Goal: Task Accomplishment & Management: Manage account settings

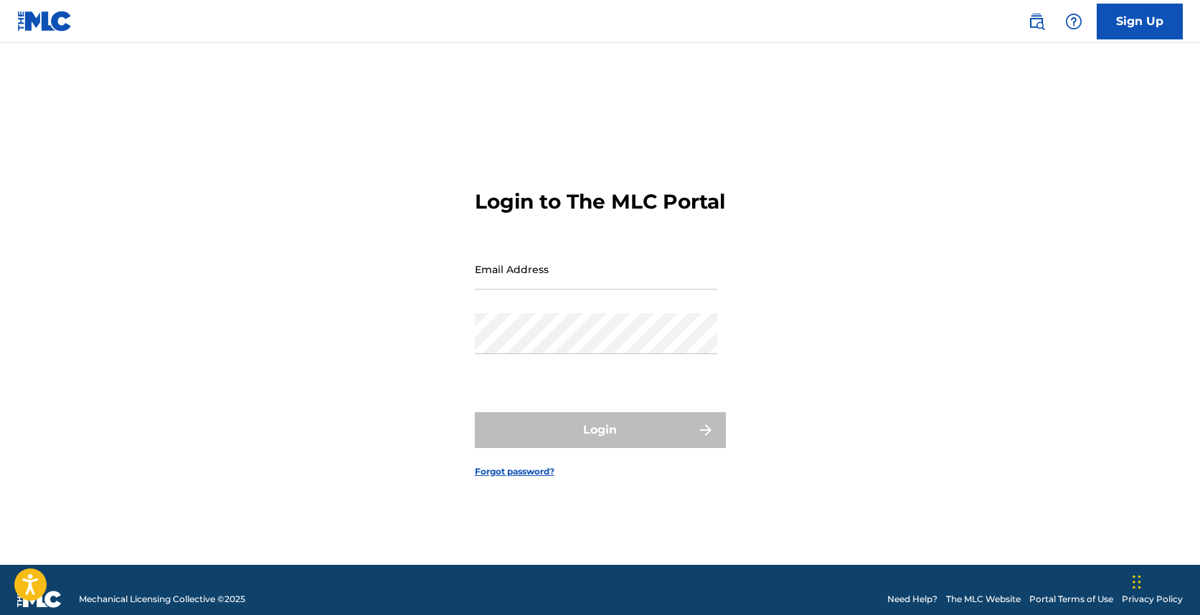
click at [533, 290] on input "Email Address" at bounding box center [596, 269] width 242 height 41
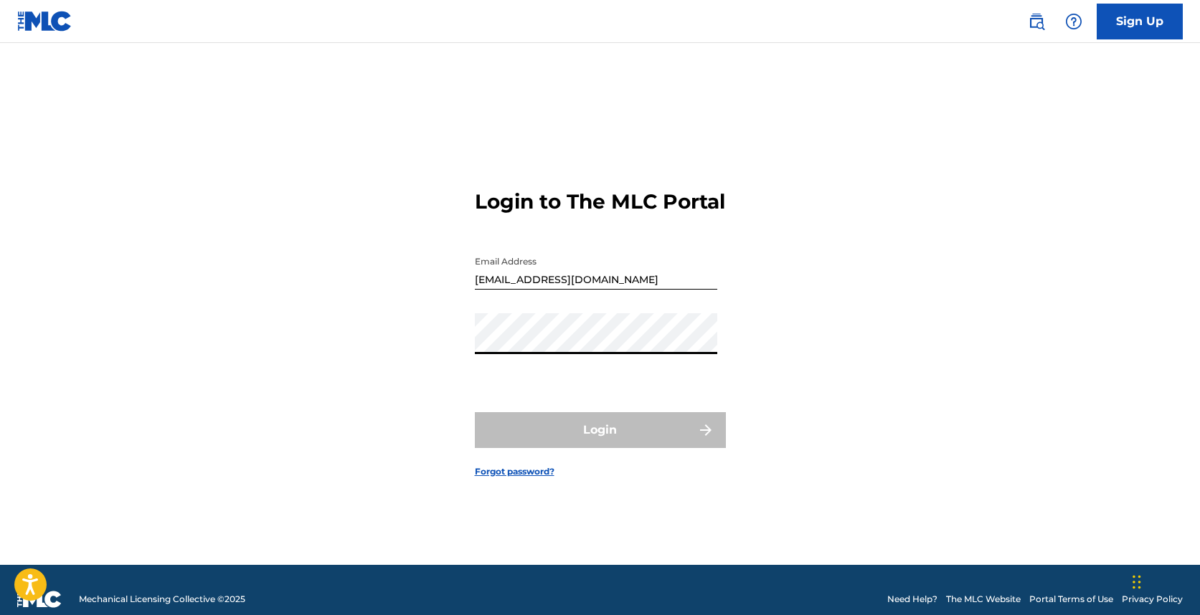
type input "[EMAIL_ADDRESS][DOMAIN_NAME]"
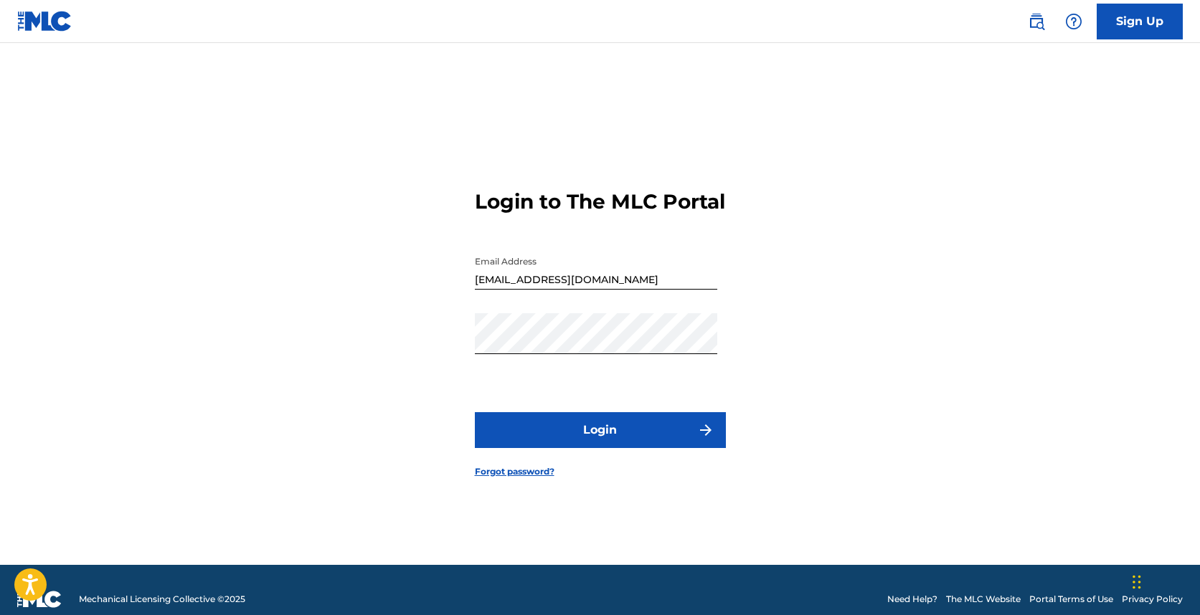
click at [538, 435] on button "Login" at bounding box center [600, 430] width 251 height 36
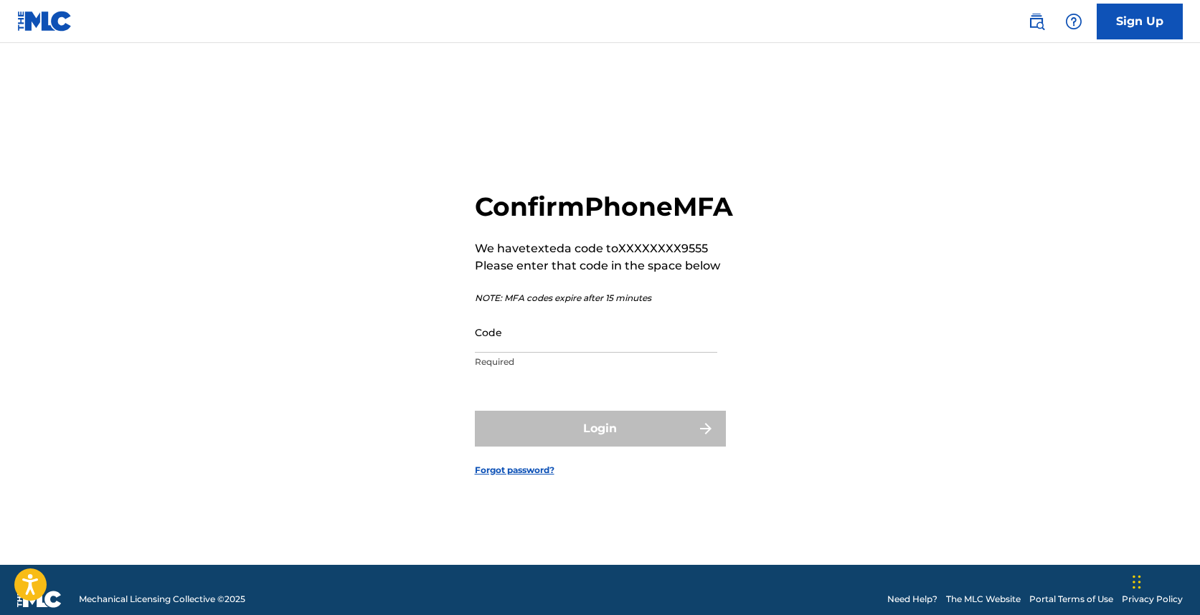
click at [550, 346] on input "Code" at bounding box center [596, 332] width 242 height 41
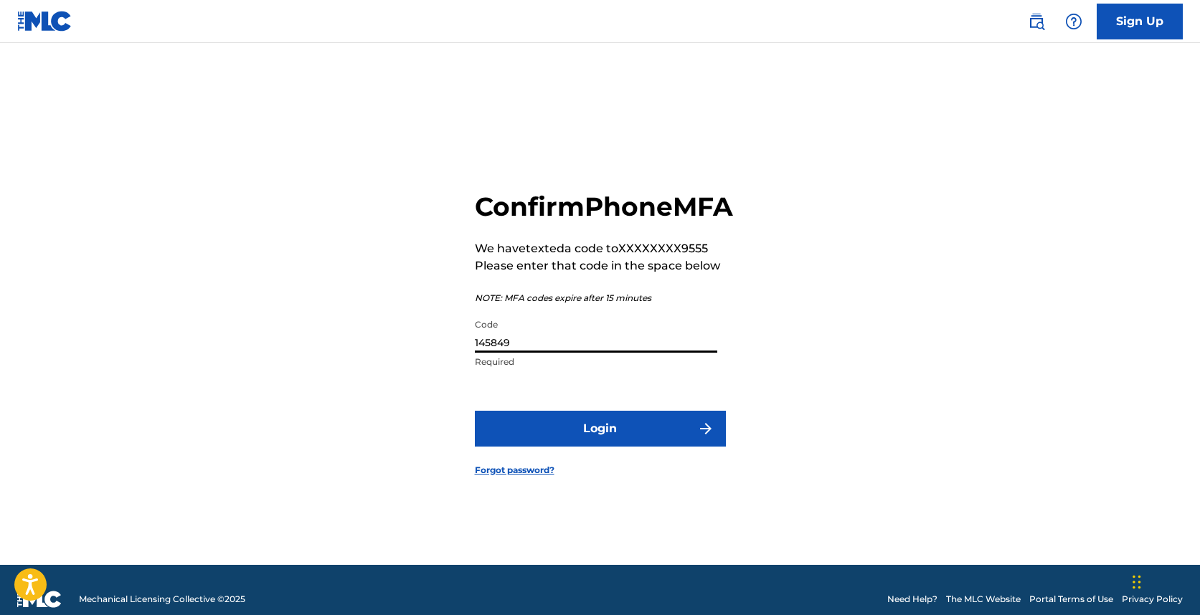
type input "145849"
click at [547, 442] on button "Login" at bounding box center [600, 429] width 251 height 36
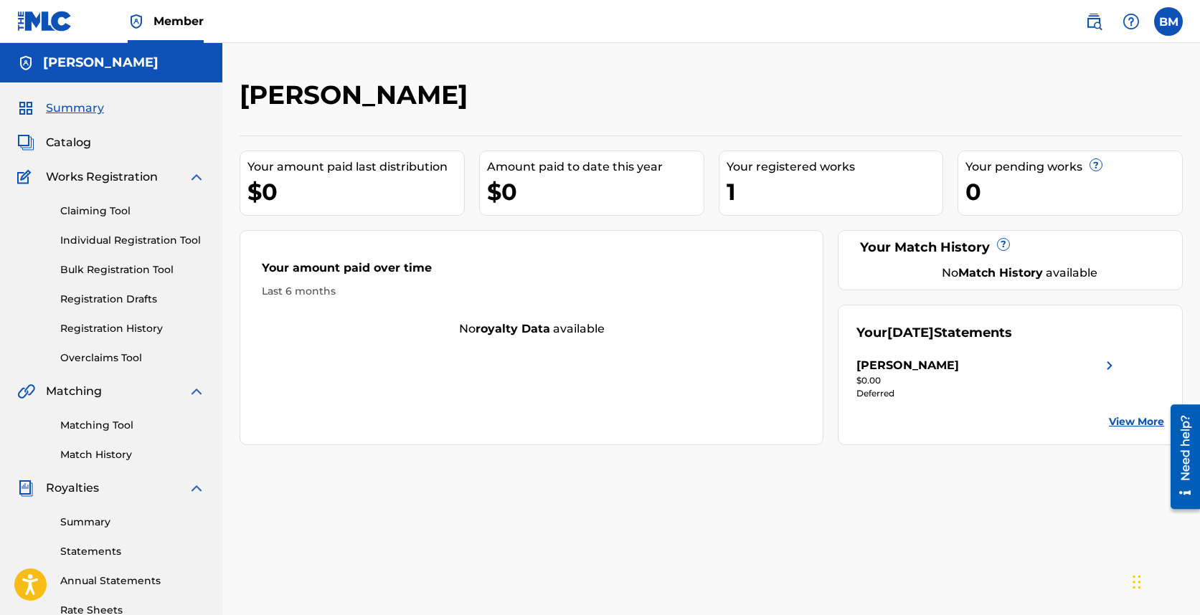
click at [84, 455] on link "Match History" at bounding box center [132, 454] width 145 height 15
